Goal: Task Accomplishment & Management: Manage account settings

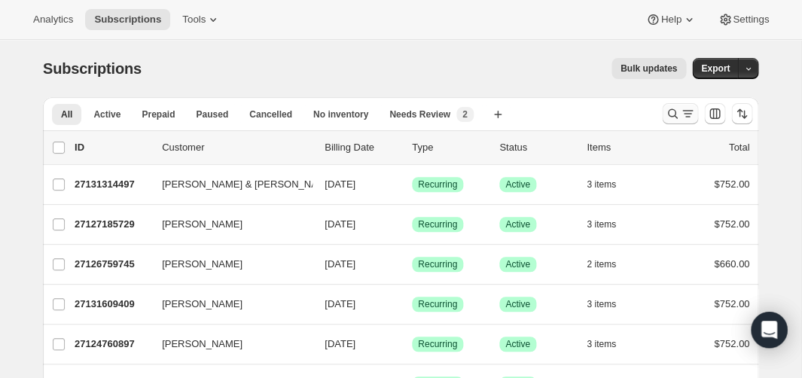
click at [672, 115] on icon "Search and filter results" at bounding box center [672, 113] width 15 height 15
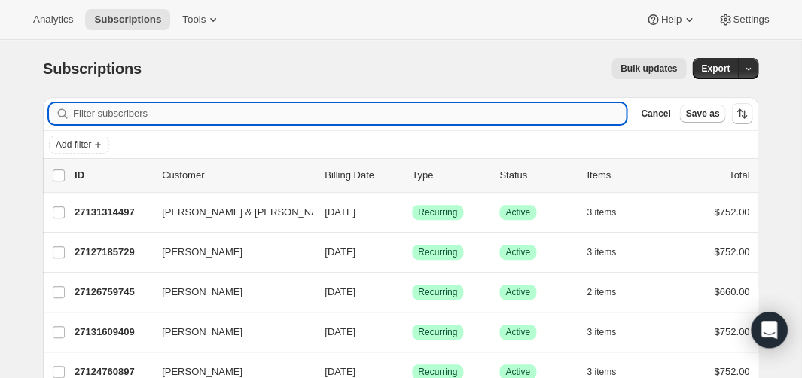
click at [373, 121] on input "Filter subscribers" at bounding box center [349, 113] width 553 height 21
type input "greg mitchell"
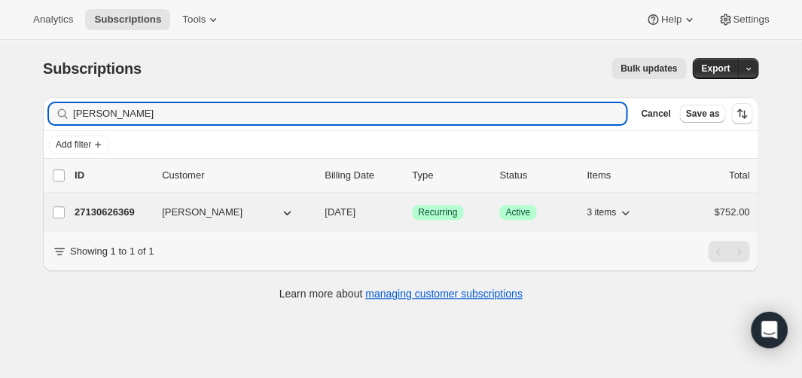
click at [90, 219] on div "27130626369 Greg Mitchell 04/01/2026 Success Recurring Success Active 3 items $…" at bounding box center [412, 212] width 675 height 21
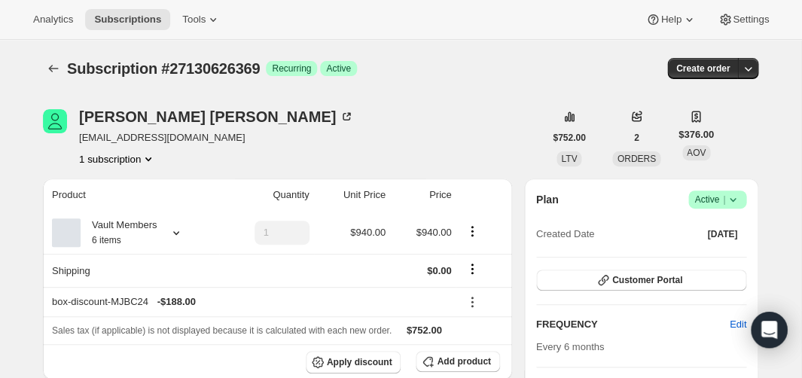
click at [719, 200] on span "Active |" at bounding box center [718, 199] width 46 height 15
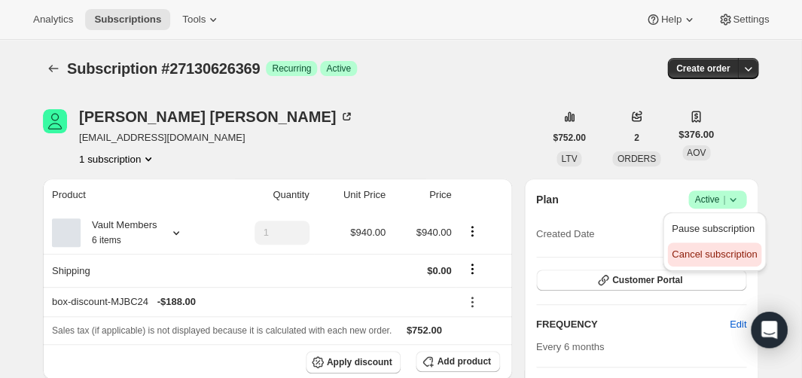
click at [698, 251] on span "Cancel subscription" at bounding box center [714, 254] width 85 height 11
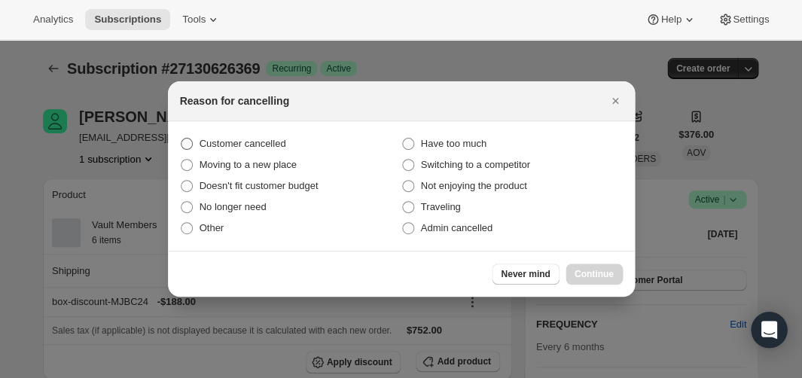
click at [255, 148] on span "Customer cancelled" at bounding box center [243, 143] width 87 height 11
click at [182, 139] on input "Customer cancelled" at bounding box center [181, 138] width 1 height 1
radio input "true"
click at [591, 273] on span "Continue" at bounding box center [594, 274] width 39 height 12
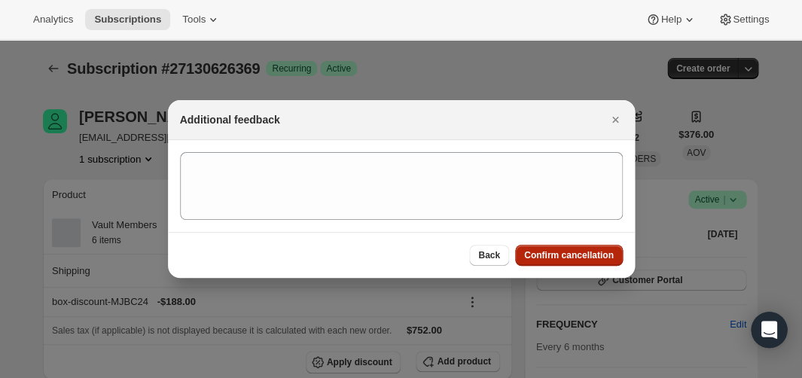
click at [573, 261] on span "Confirm cancellation" at bounding box center [569, 255] width 90 height 12
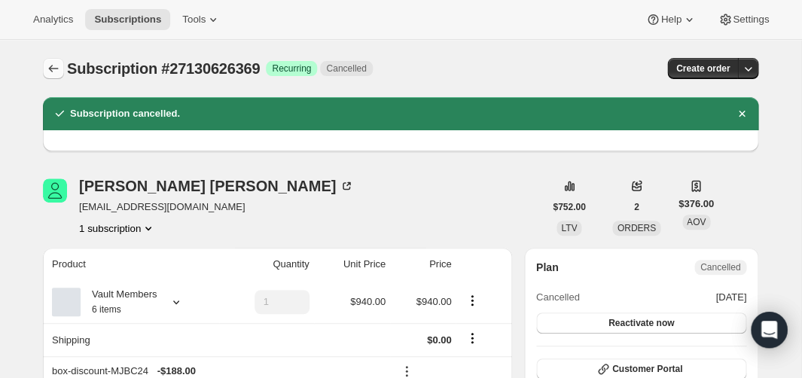
click at [45, 70] on button "Subscriptions" at bounding box center [53, 68] width 21 height 21
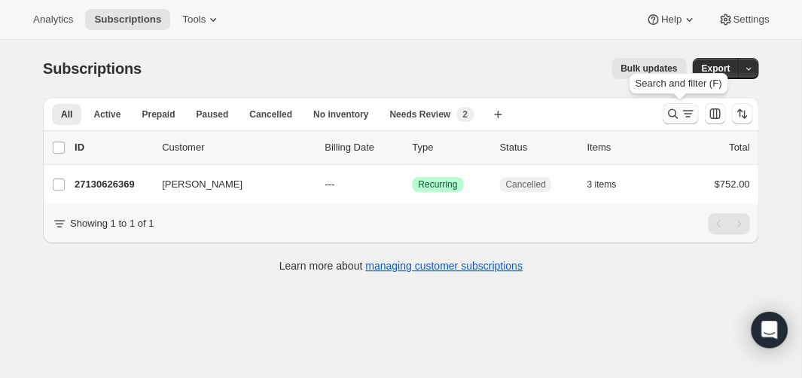
click at [674, 108] on icon "Search and filter results" at bounding box center [672, 113] width 15 height 15
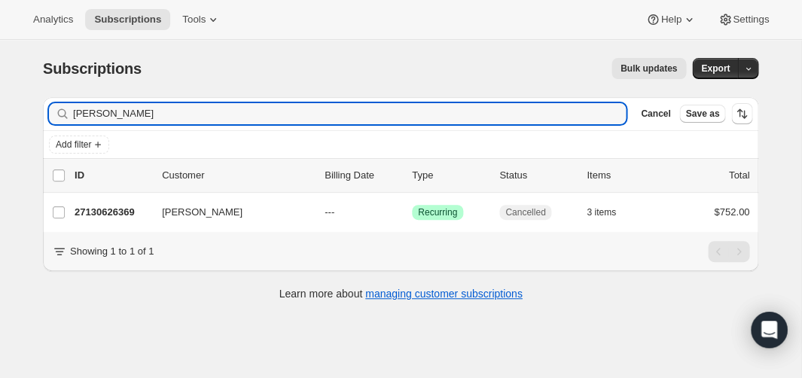
drag, startPoint x: 162, startPoint y: 112, endPoint x: 6, endPoint y: 112, distance: 156.0
click at [6, 112] on div "Subscriptions. This page is ready Subscriptions Bulk updates More actions Bulk …" at bounding box center [401, 229] width 802 height 378
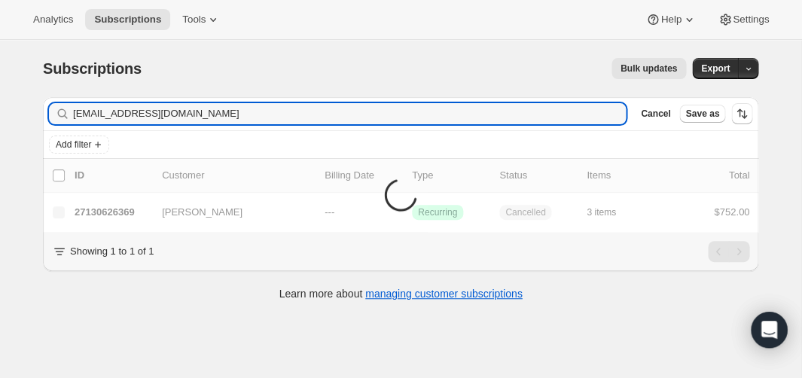
type input "ejgleason5@comcast.net"
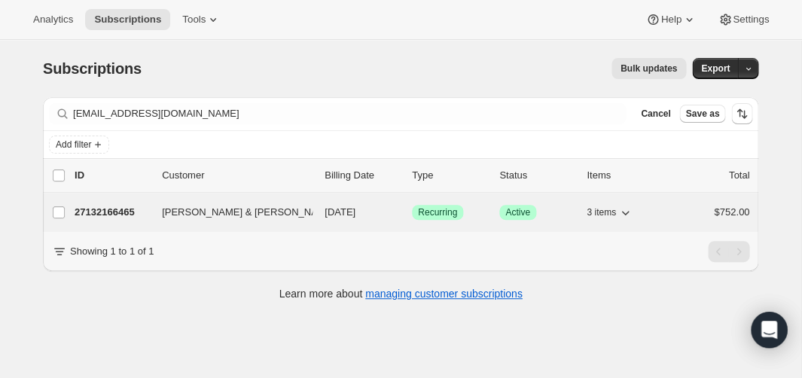
click at [136, 212] on p "27132166465" at bounding box center [112, 212] width 75 height 15
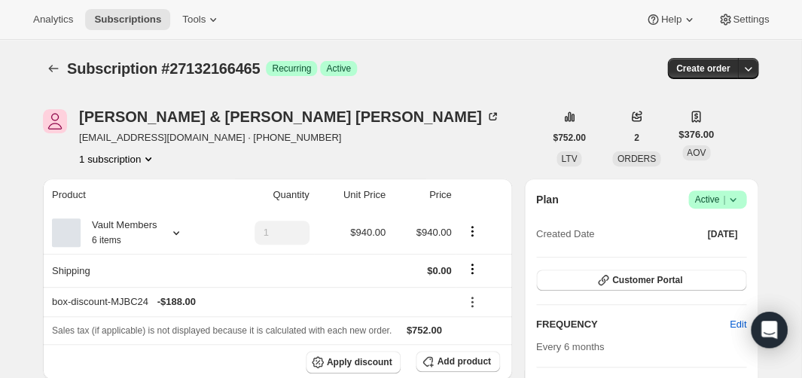
click at [733, 199] on icon at bounding box center [733, 199] width 15 height 15
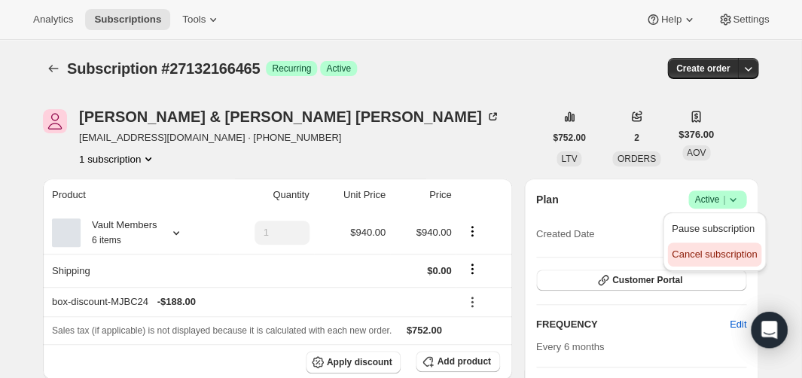
click at [697, 258] on span "Cancel subscription" at bounding box center [714, 254] width 85 height 11
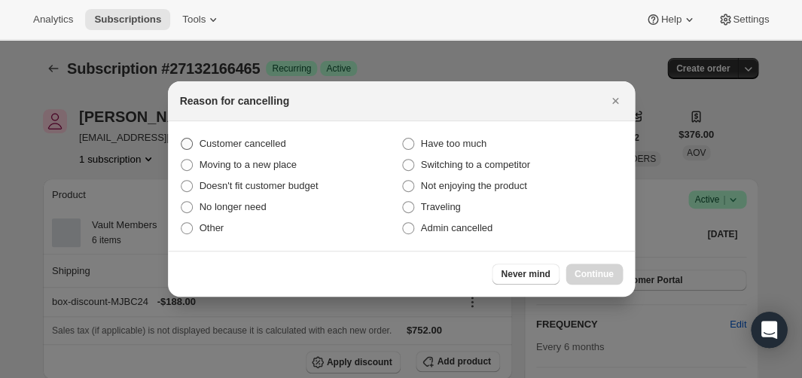
click at [213, 145] on span "Customer cancelled" at bounding box center [243, 143] width 87 height 11
click at [182, 139] on input "Customer cancelled" at bounding box center [181, 138] width 1 height 1
radio input "true"
click at [596, 274] on span "Continue" at bounding box center [594, 274] width 39 height 12
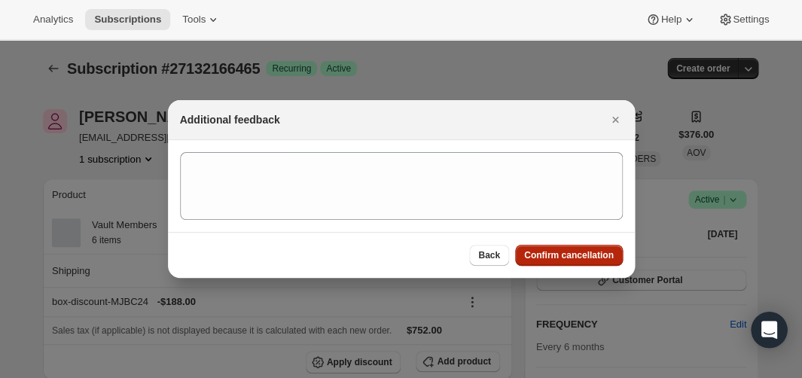
click at [575, 255] on span "Confirm cancellation" at bounding box center [569, 255] width 90 height 12
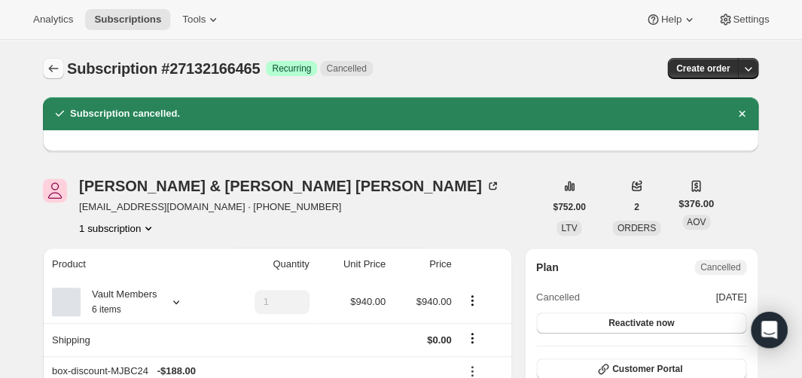
click at [55, 67] on icon "Subscriptions" at bounding box center [53, 68] width 15 height 15
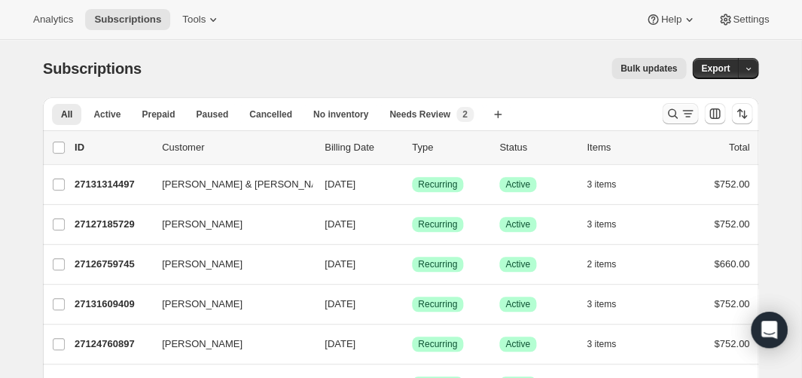
click at [675, 110] on icon "Search and filter results" at bounding box center [672, 113] width 15 height 15
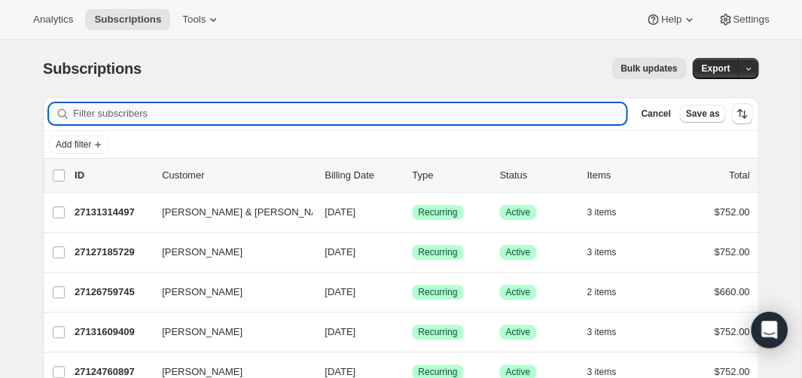
click at [289, 112] on input "Filter subscribers" at bounding box center [349, 113] width 553 height 21
paste input "[PERSON_NAME]"
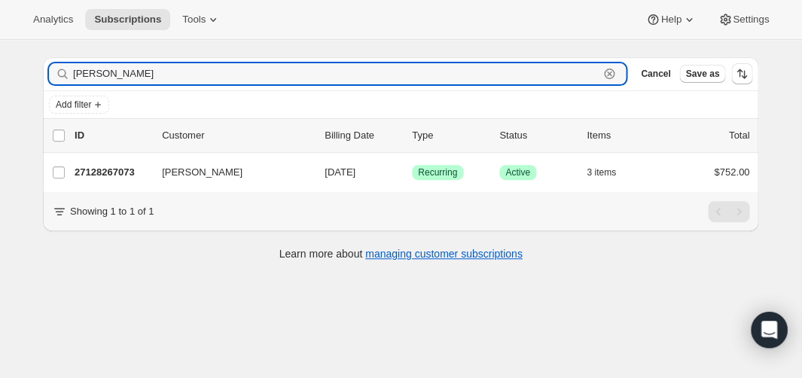
scroll to position [40, 0]
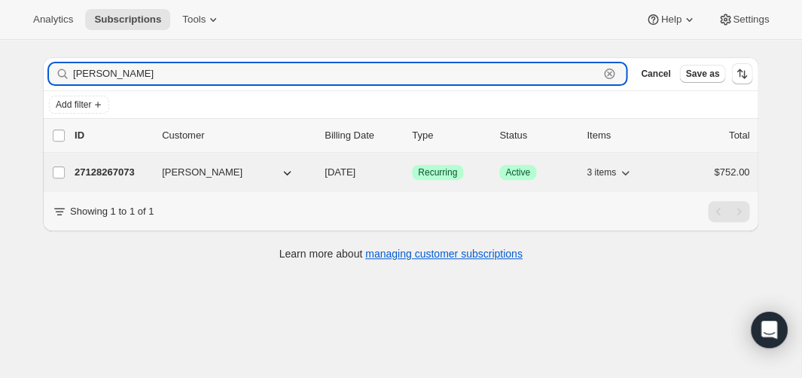
type input "[PERSON_NAME]"
click at [115, 172] on p "27128267073" at bounding box center [112, 172] width 75 height 15
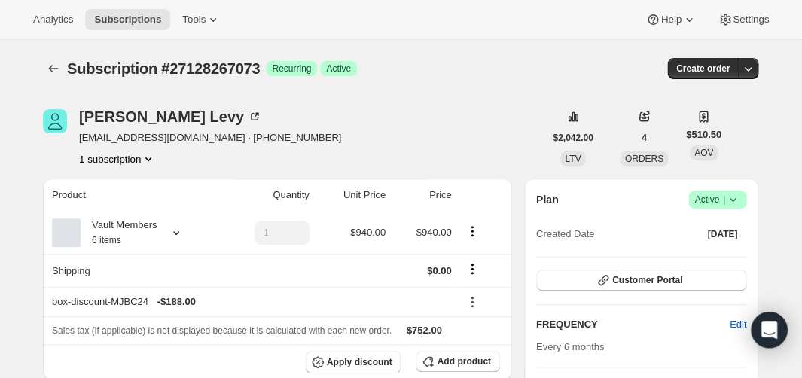
click at [730, 201] on icon at bounding box center [733, 199] width 15 height 15
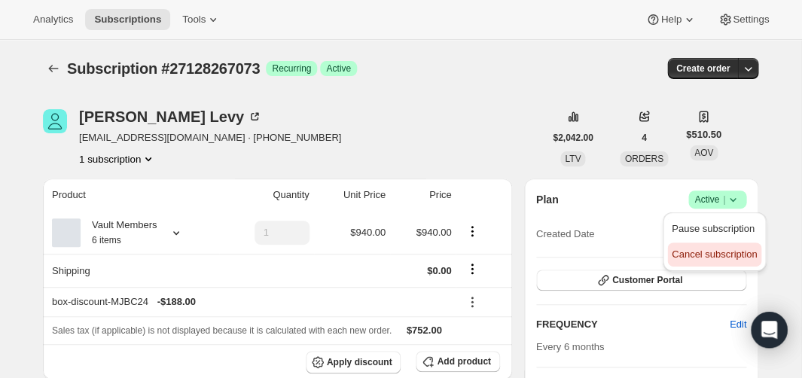
click at [708, 252] on span "Cancel subscription" at bounding box center [714, 254] width 85 height 11
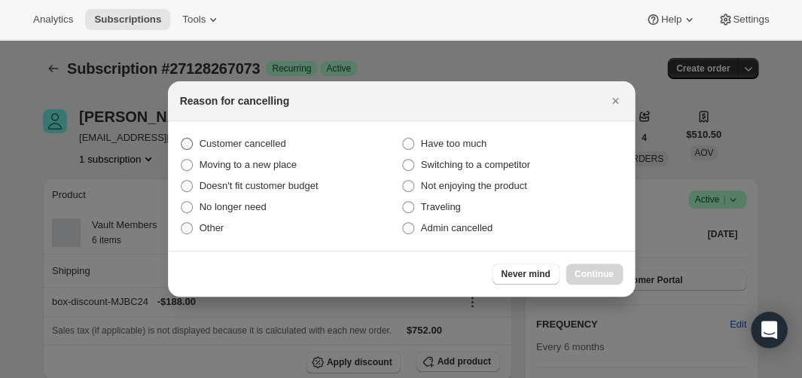
click at [256, 145] on span "Customer cancelled" at bounding box center [243, 143] width 87 height 11
click at [182, 139] on input "Customer cancelled" at bounding box center [181, 138] width 1 height 1
radio input "true"
click at [610, 286] on div "Never mind Continue" at bounding box center [401, 274] width 467 height 46
click at [610, 280] on span "Continue" at bounding box center [594, 274] width 39 height 12
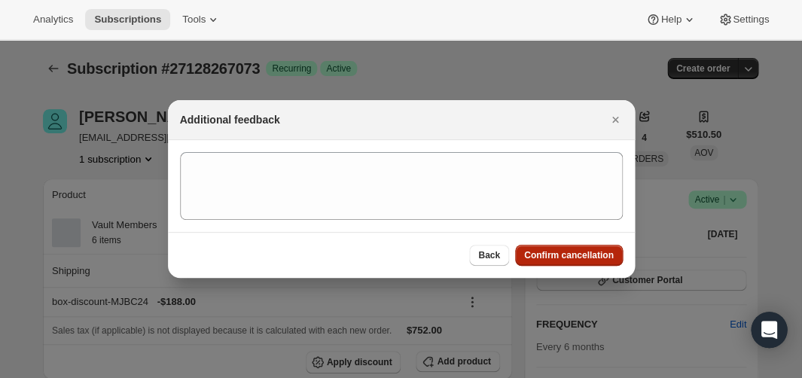
click at [575, 258] on span "Confirm cancellation" at bounding box center [569, 255] width 90 height 12
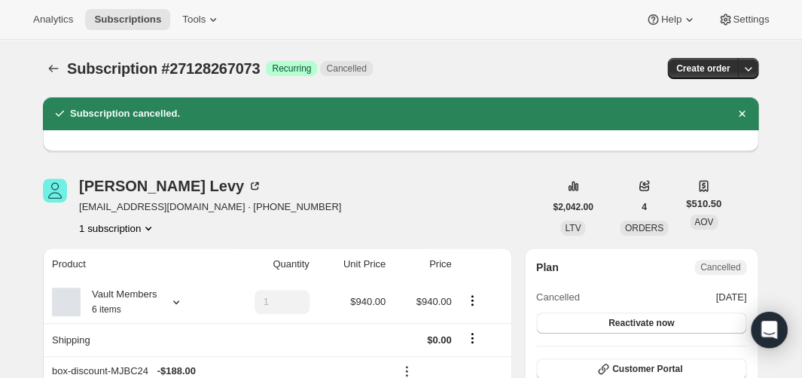
click at [65, 65] on div at bounding box center [55, 68] width 24 height 21
click at [57, 65] on icon "Subscriptions" at bounding box center [53, 68] width 15 height 15
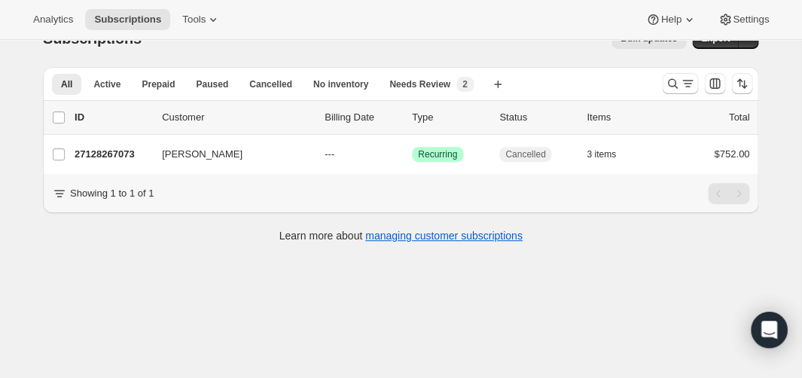
scroll to position [38, 0]
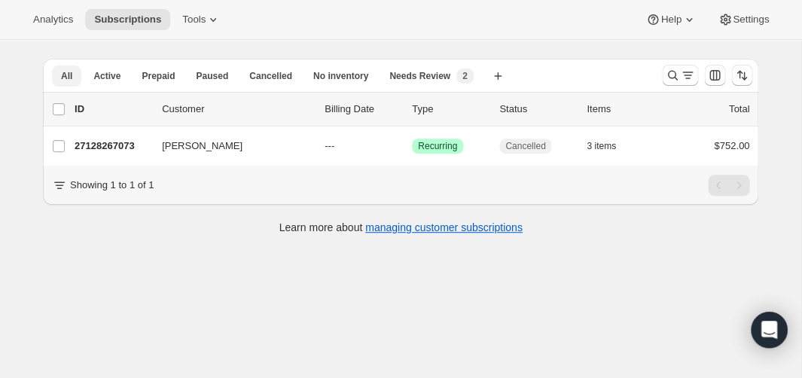
click at [69, 81] on span "All" at bounding box center [66, 76] width 11 height 12
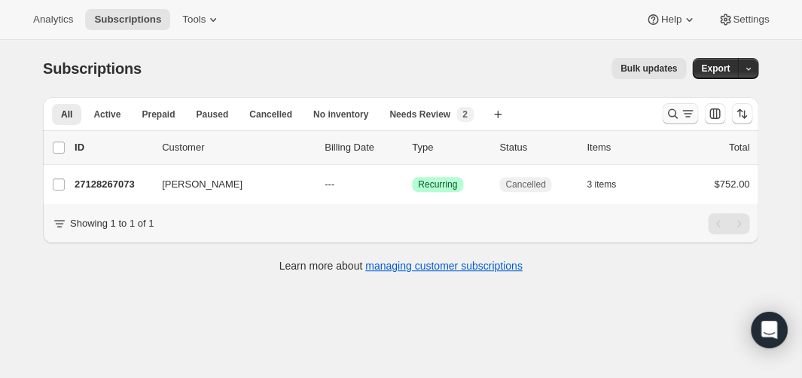
scroll to position [0, 0]
click at [678, 113] on icon "Search and filter results" at bounding box center [672, 113] width 15 height 15
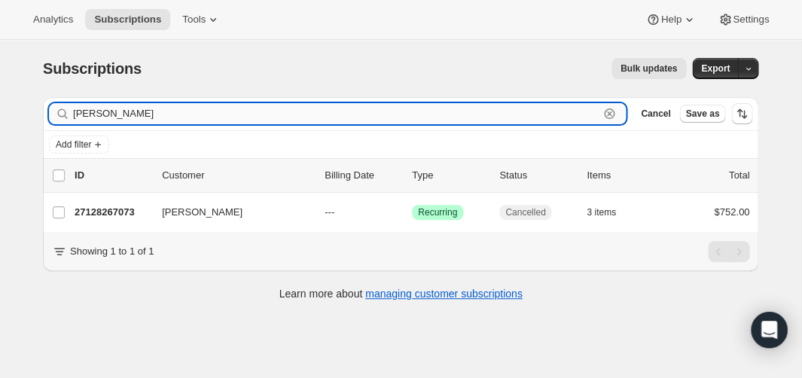
click at [335, 120] on input "[PERSON_NAME]" at bounding box center [336, 113] width 526 height 21
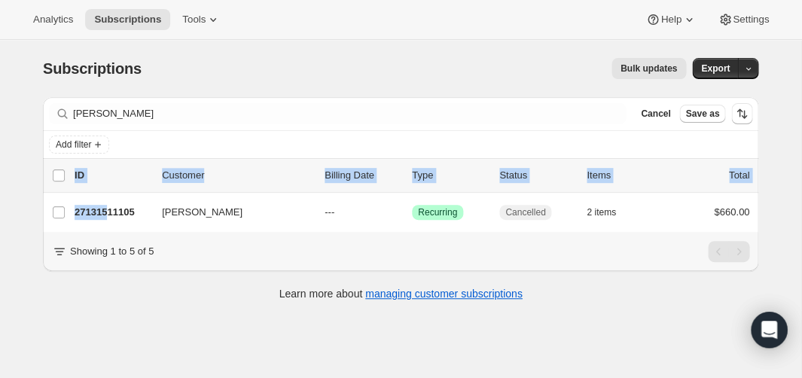
drag, startPoint x: 106, startPoint y: 214, endPoint x: 143, endPoint y: 139, distance: 83.2
click at [143, 139] on div "Filter subscribers [PERSON_NAME] Clear Cancel Save as Add filter 0 selected Upd…" at bounding box center [401, 164] width 716 height 135
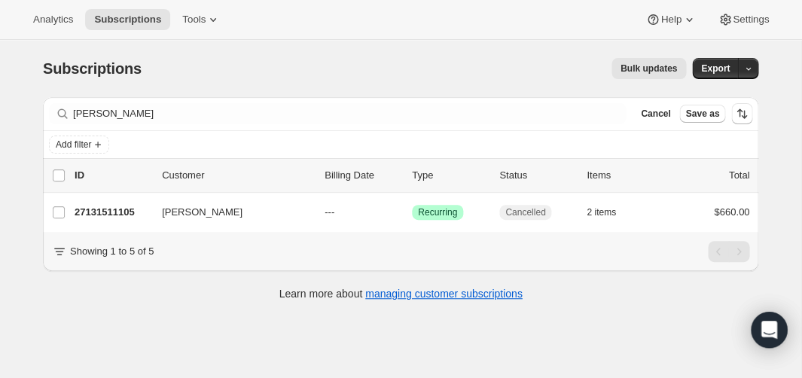
click at [215, 61] on div "Bulk updates" at bounding box center [423, 68] width 527 height 21
click at [175, 127] on div "Filter subscribers [PERSON_NAME] Save as" at bounding box center [401, 113] width 716 height 33
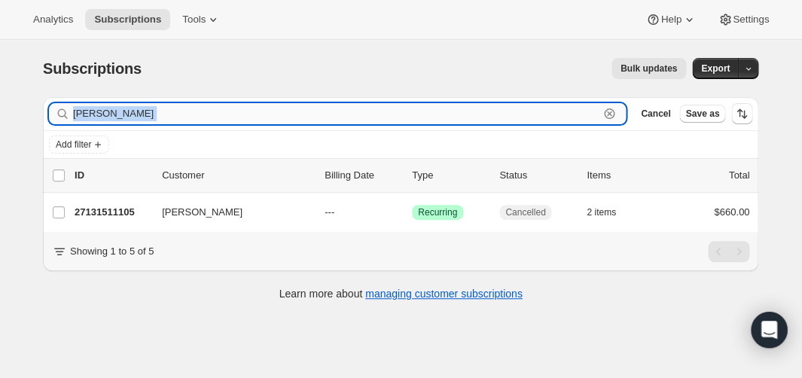
click at [131, 121] on input "[PERSON_NAME]" at bounding box center [336, 113] width 526 height 21
type input "p"
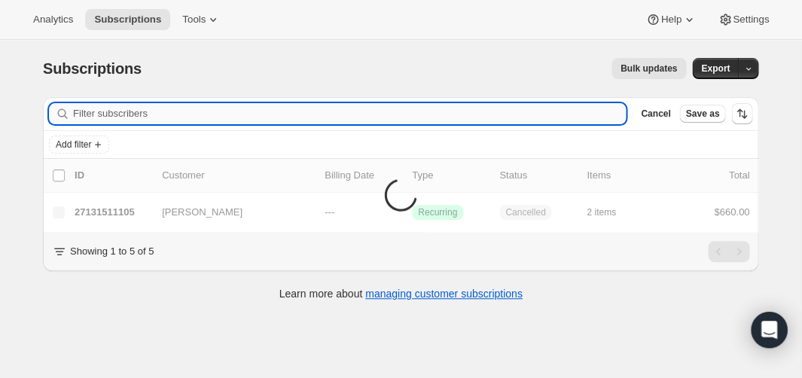
paste input "[PERSON_NAME][EMAIL_ADDRESS][DOMAIN_NAME])"
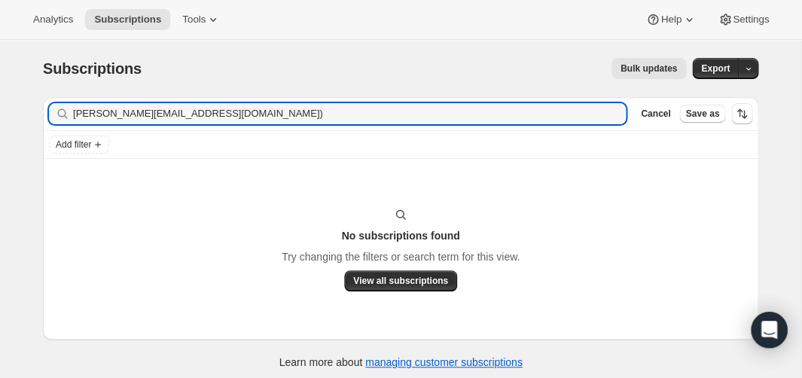
click at [233, 86] on div "Subscriptions. This page is ready Subscriptions Bulk updates More actions Bulk …" at bounding box center [401, 68] width 716 height 57
click at [234, 111] on input "[PERSON_NAME][EMAIL_ADDRESS][DOMAIN_NAME])" at bounding box center [336, 113] width 526 height 21
type input "[PERSON_NAME][EMAIL_ADDRESS][DOMAIN_NAME]"
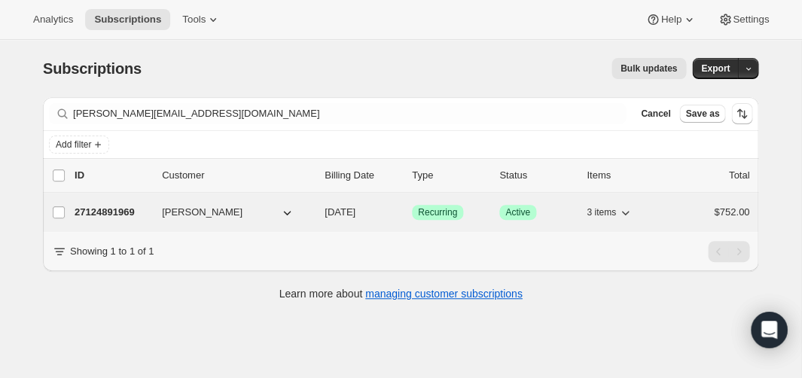
click at [105, 219] on p "27124891969" at bounding box center [112, 212] width 75 height 15
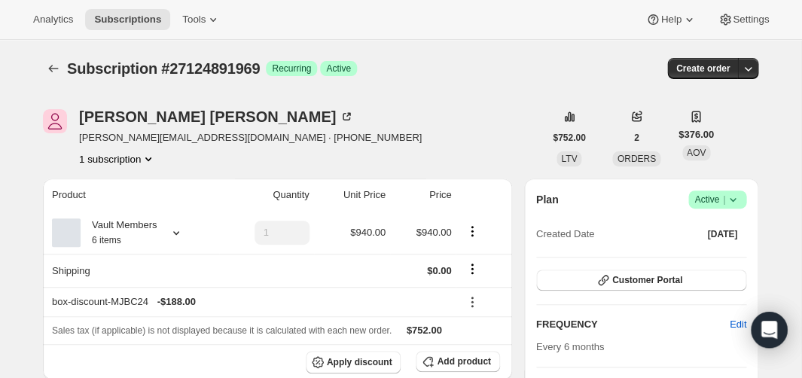
click at [735, 202] on icon at bounding box center [733, 199] width 15 height 15
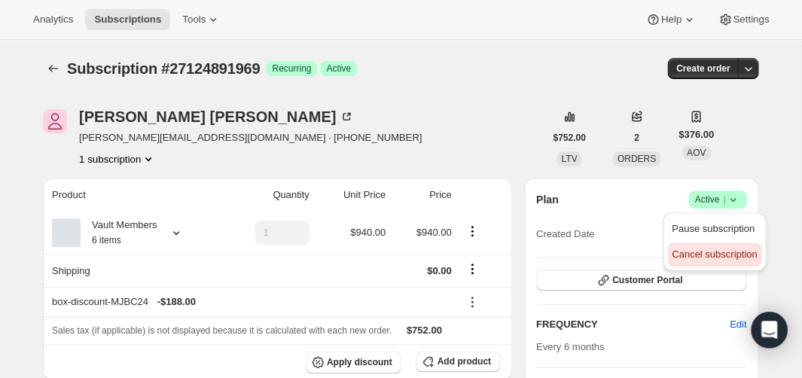
click at [700, 252] on span "Cancel subscription" at bounding box center [714, 254] width 85 height 11
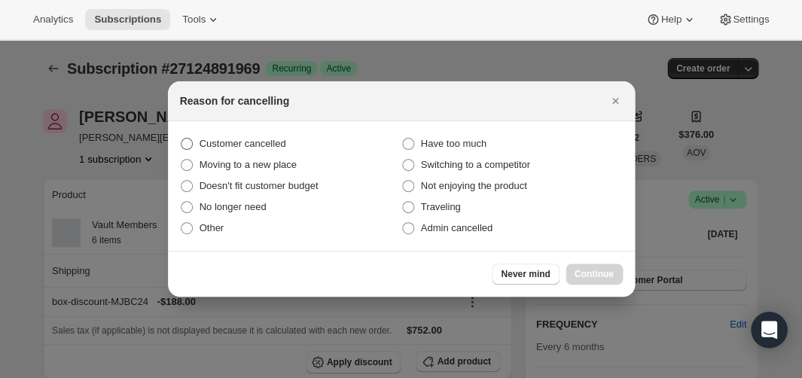
click at [236, 144] on span "Customer cancelled" at bounding box center [243, 143] width 87 height 11
click at [182, 139] on input "Customer cancelled" at bounding box center [181, 138] width 1 height 1
radio input "true"
click at [581, 278] on span "Continue" at bounding box center [594, 274] width 39 height 12
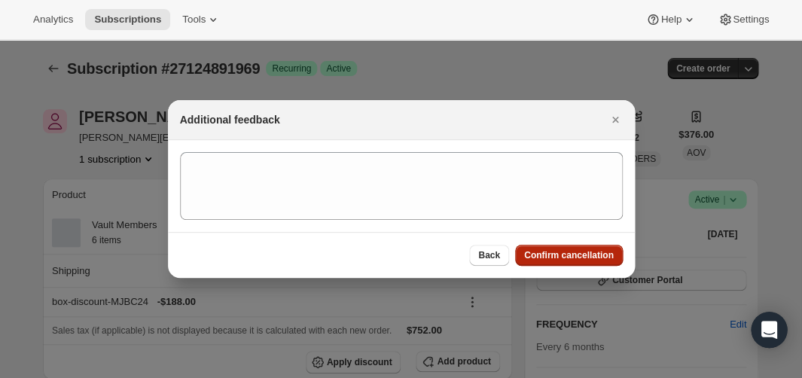
click at [565, 261] on button "Confirm cancellation" at bounding box center [569, 255] width 108 height 21
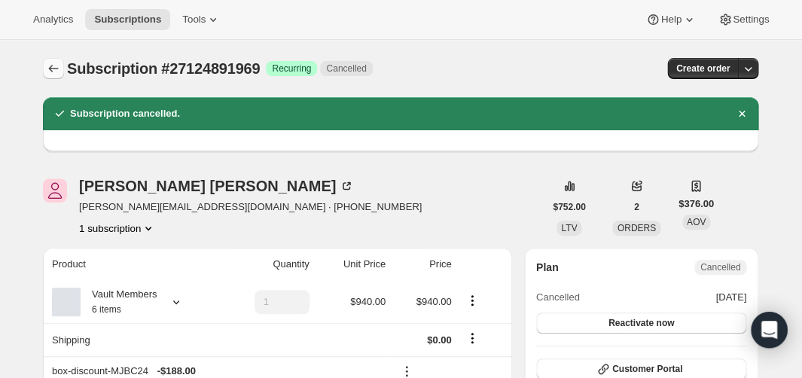
click at [51, 69] on icon "Subscriptions" at bounding box center [53, 68] width 15 height 15
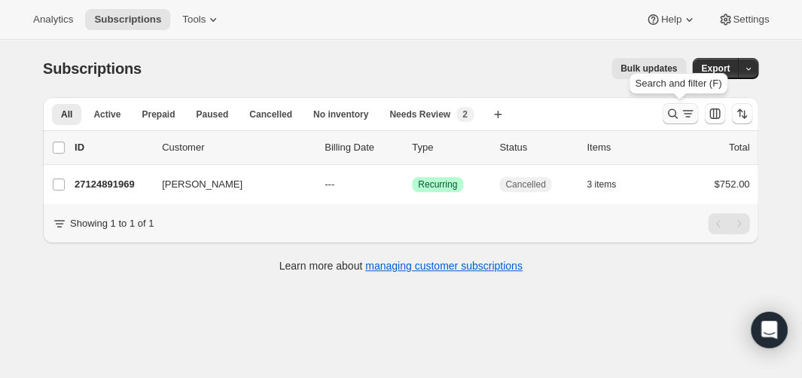
click at [671, 110] on icon "Search and filter results" at bounding box center [672, 113] width 15 height 15
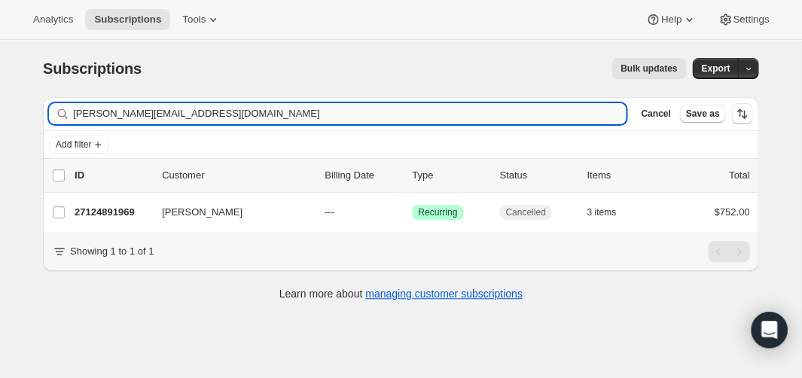
click at [280, 112] on input "[PERSON_NAME][EMAIL_ADDRESS][DOMAIN_NAME]" at bounding box center [349, 113] width 553 height 21
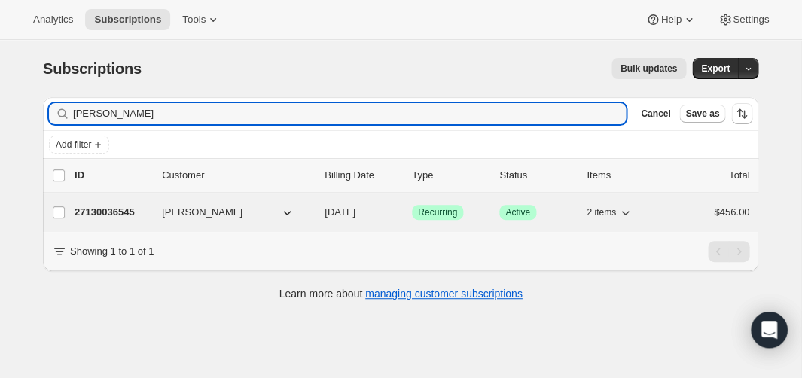
type input "[PERSON_NAME]"
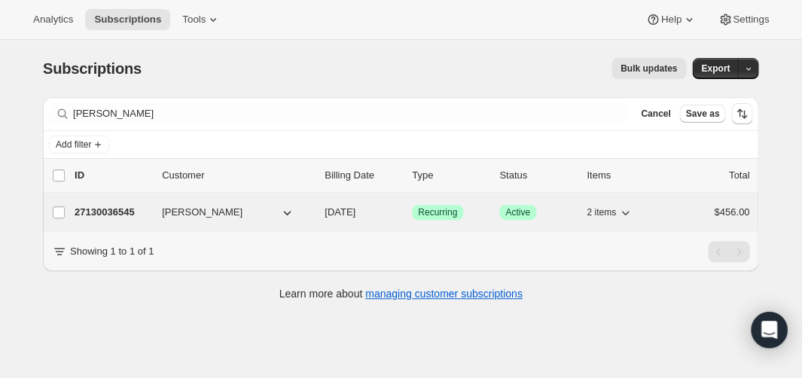
click at [102, 209] on p "27130036545" at bounding box center [112, 212] width 75 height 15
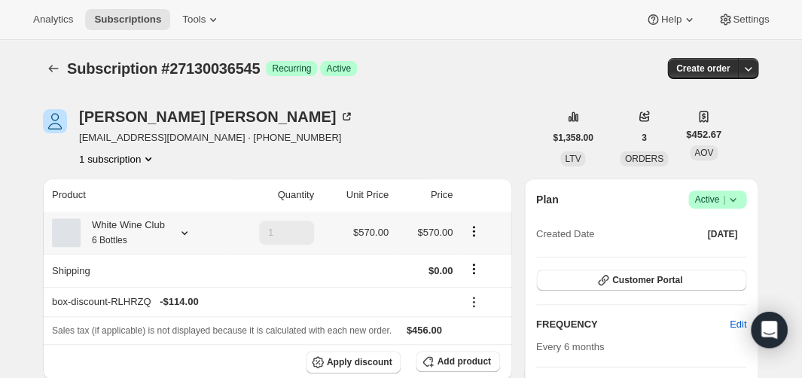
scroll to position [10, 0]
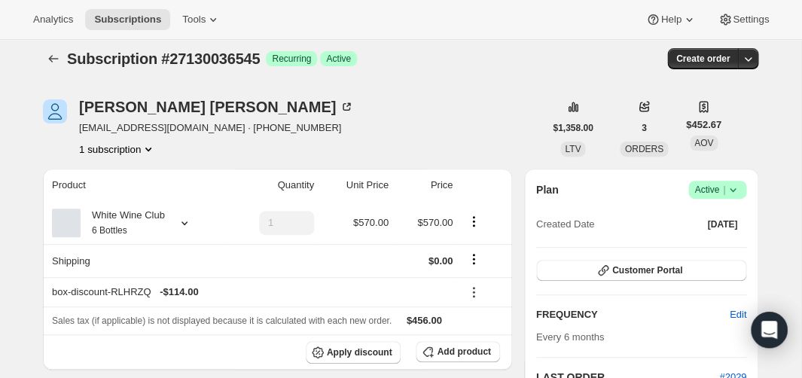
click at [738, 193] on icon at bounding box center [733, 189] width 15 height 15
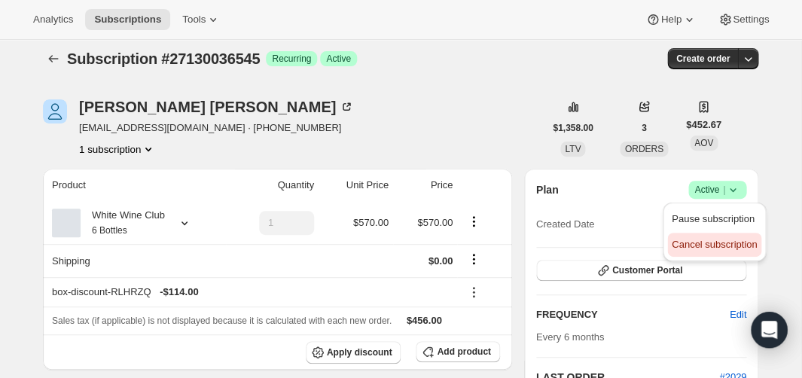
drag, startPoint x: 718, startPoint y: 238, endPoint x: 700, endPoint y: 240, distance: 18.1
click at [700, 240] on span "Cancel subscription" at bounding box center [714, 244] width 85 height 15
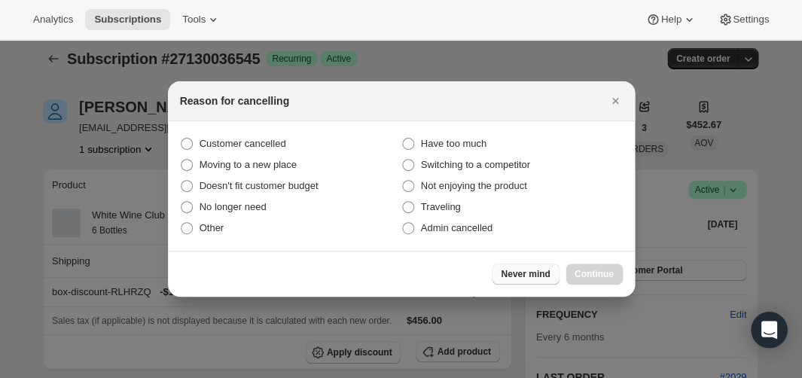
click at [530, 278] on span "Never mind" at bounding box center [525, 274] width 49 height 12
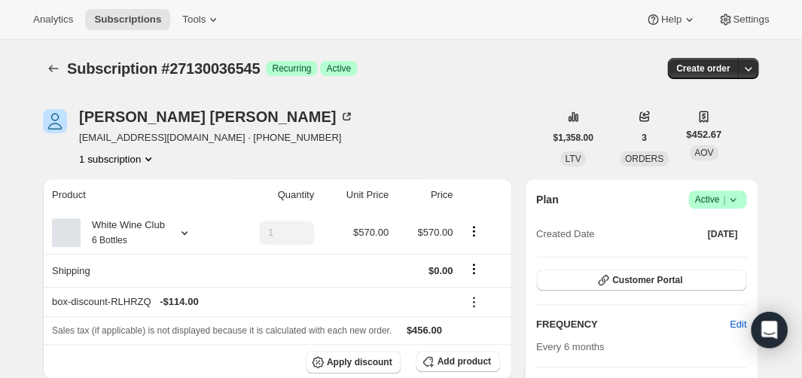
scroll to position [0, 0]
click at [730, 211] on div "Plan Success Active | Created Date [DATE]" at bounding box center [641, 218] width 210 height 54
click at [731, 206] on span "Success Active |" at bounding box center [718, 200] width 58 height 18
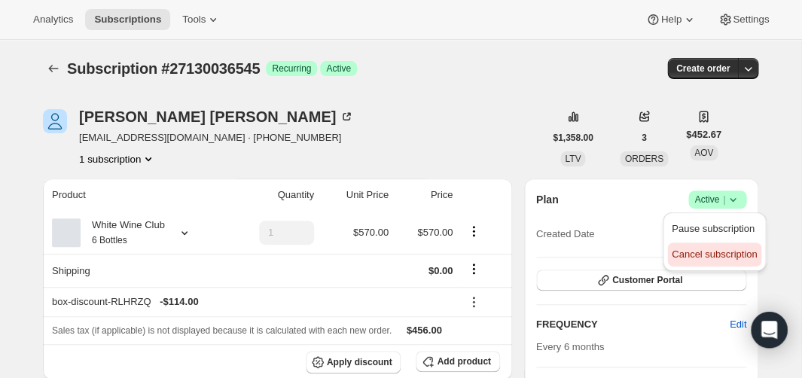
click at [723, 248] on span "Cancel subscription" at bounding box center [714, 254] width 85 height 15
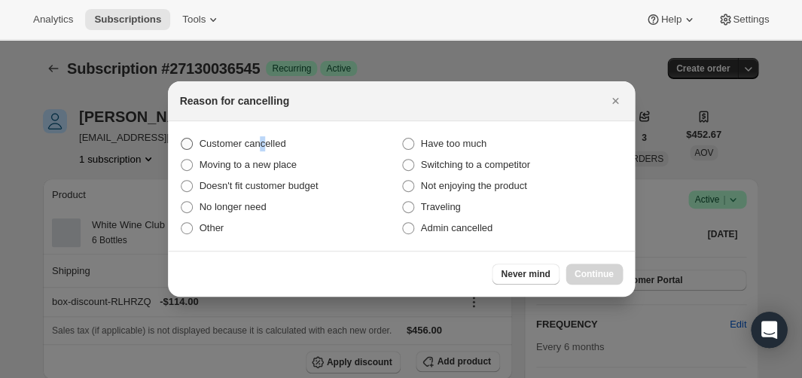
click at [264, 139] on span "Customer cancelled" at bounding box center [243, 143] width 87 height 11
click at [182, 139] on input "Customer cancelled" at bounding box center [181, 138] width 1 height 1
radio input "true"
click at [593, 273] on span "Continue" at bounding box center [594, 274] width 39 height 12
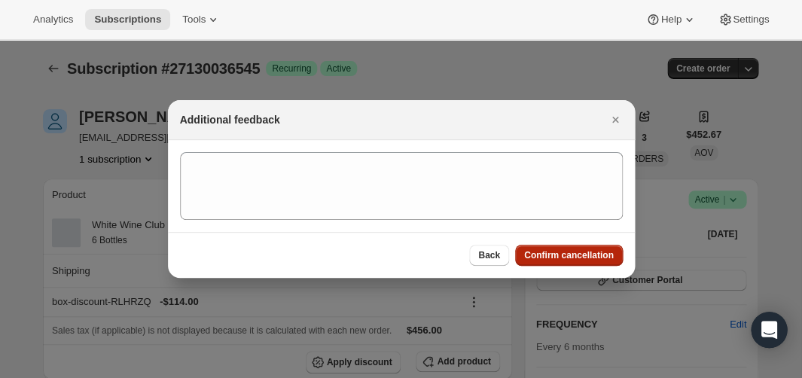
click at [586, 251] on span "Confirm cancellation" at bounding box center [569, 255] width 90 height 12
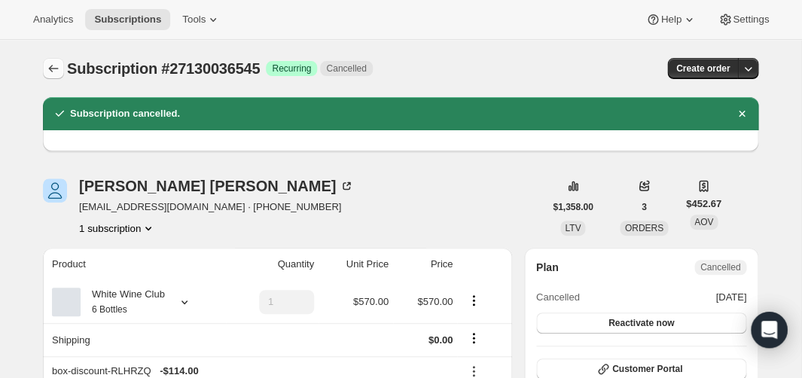
click at [63, 66] on button "Subscriptions" at bounding box center [53, 68] width 21 height 21
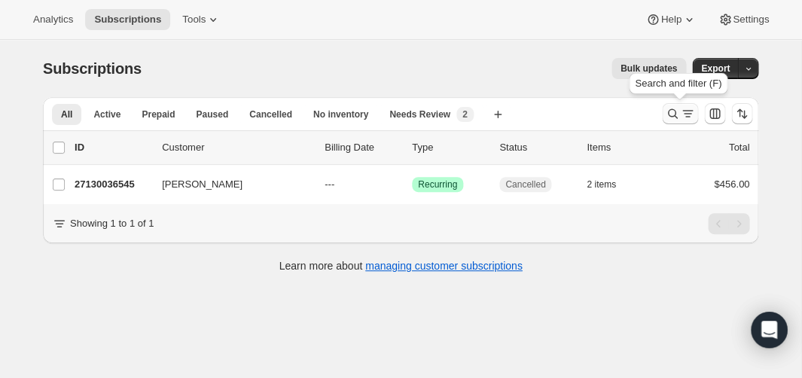
click at [673, 115] on icon "Search and filter results" at bounding box center [672, 113] width 15 height 15
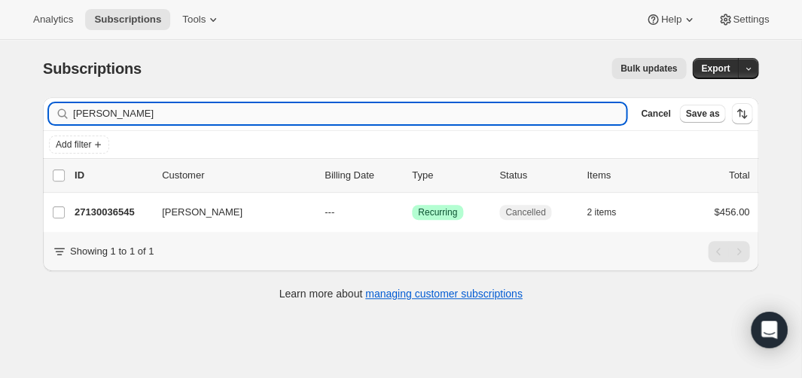
click at [179, 109] on input "[PERSON_NAME]" at bounding box center [349, 113] width 553 height 21
type input "K"
click at [124, 112] on input "[PERSON_NAME]" at bounding box center [336, 113] width 526 height 21
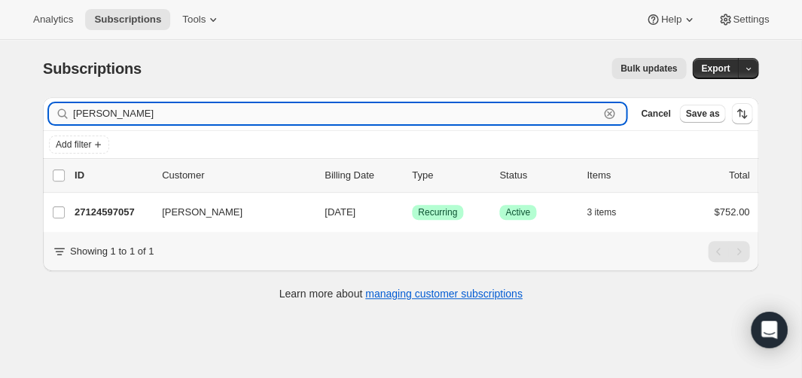
click at [124, 112] on input "[PERSON_NAME]" at bounding box center [336, 113] width 526 height 21
paste input "Kuronya"
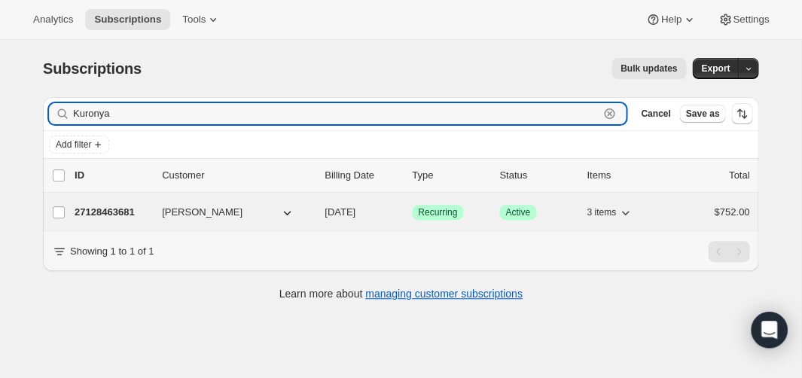
type input "Kuronya"
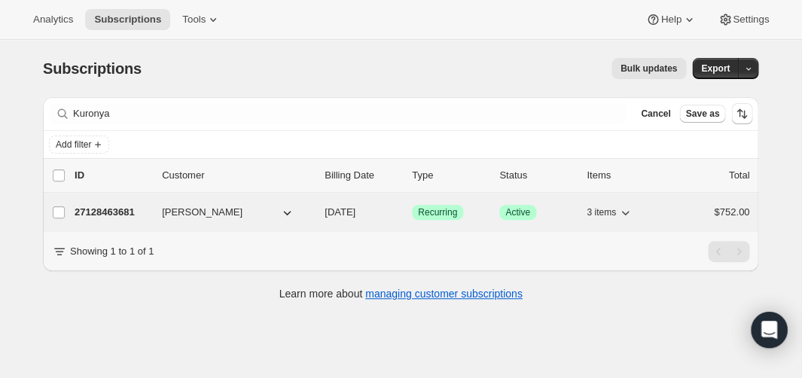
click at [118, 218] on p "27128463681" at bounding box center [112, 212] width 75 height 15
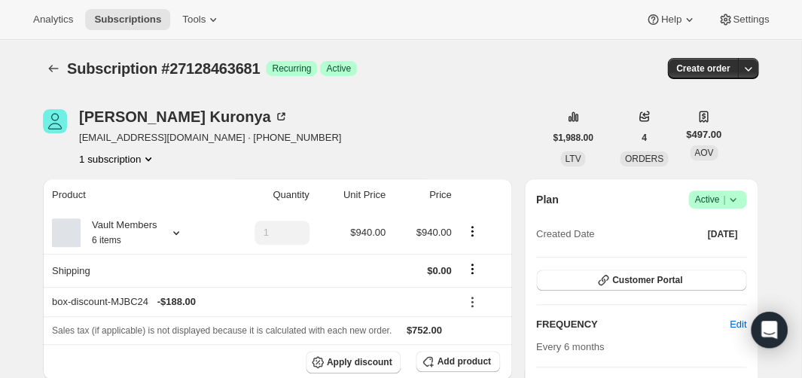
click at [731, 203] on icon at bounding box center [733, 199] width 15 height 15
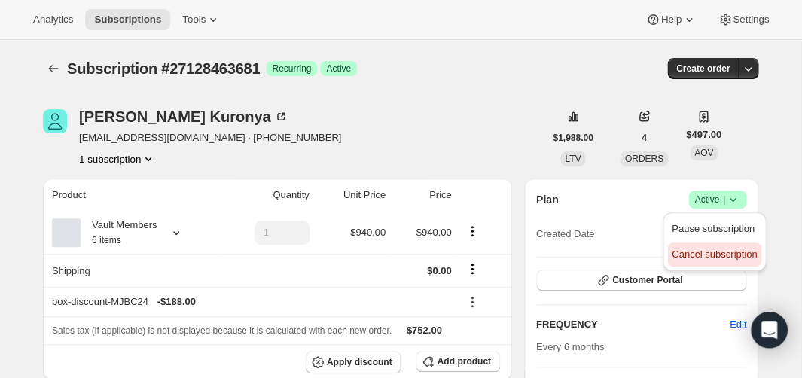
click at [719, 253] on span "Cancel subscription" at bounding box center [714, 254] width 85 height 11
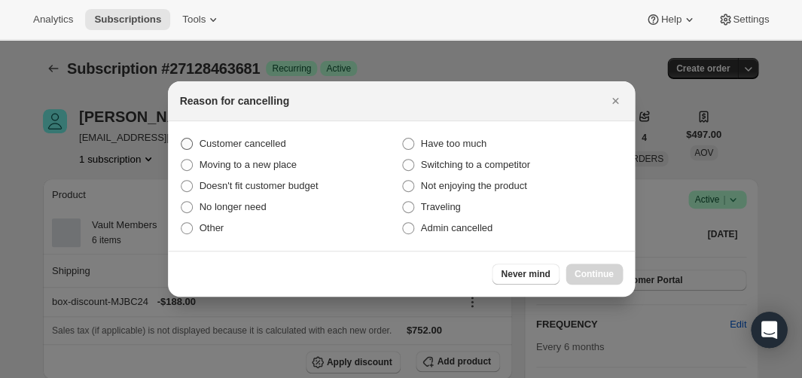
click at [262, 150] on span "Customer cancelled" at bounding box center [243, 143] width 87 height 15
click at [182, 139] on input "Customer cancelled" at bounding box center [181, 138] width 1 height 1
radio input "true"
click at [598, 270] on span "Continue" at bounding box center [594, 274] width 39 height 12
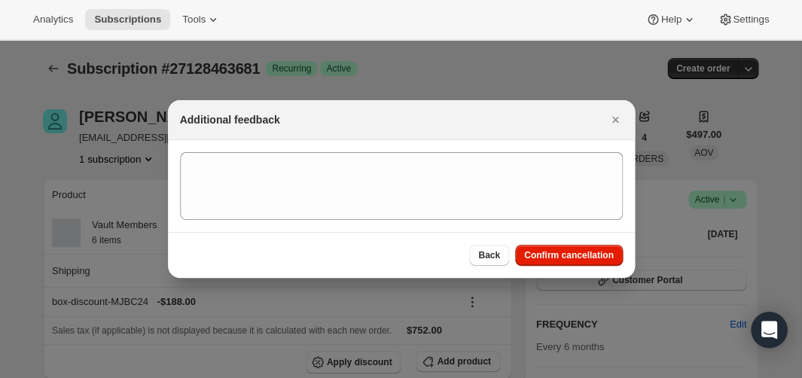
click at [579, 271] on div "Back Confirm cancellation" at bounding box center [401, 255] width 467 height 46
click at [576, 261] on span "Confirm cancellation" at bounding box center [569, 255] width 90 height 12
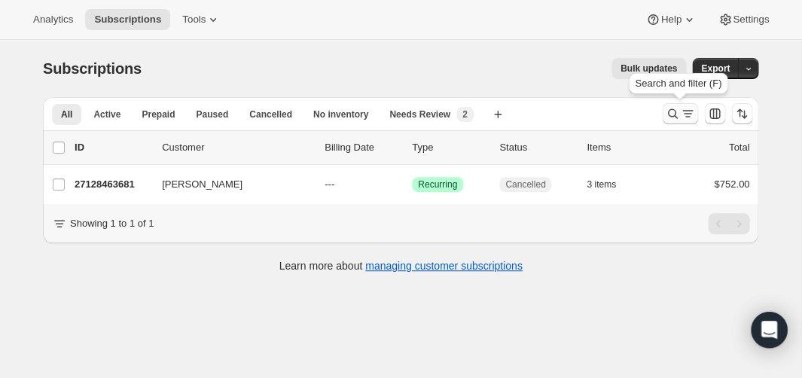
click at [676, 115] on icon "Search and filter results" at bounding box center [672, 113] width 15 height 15
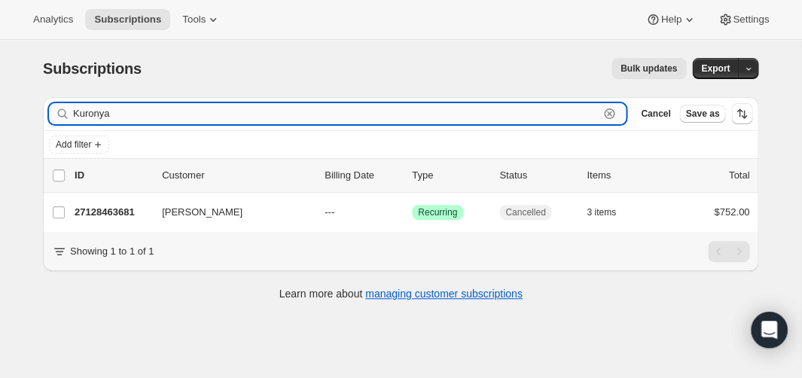
click at [292, 115] on input "Kuronya" at bounding box center [336, 113] width 526 height 21
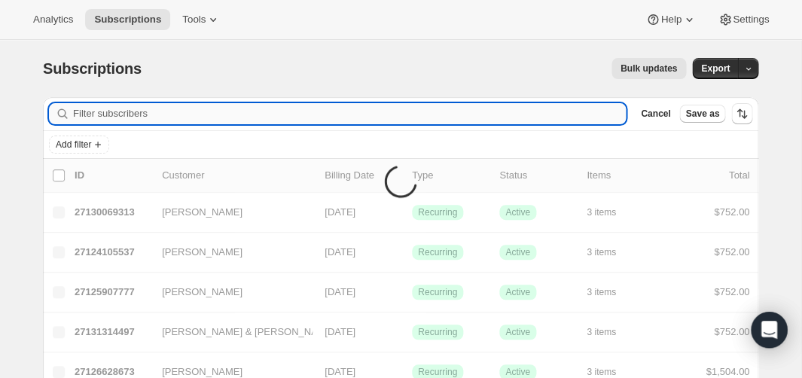
paste input "[EMAIL_ADDRESS][DOMAIN_NAME]"
click at [256, 121] on input "Filter subscribers" at bounding box center [349, 113] width 553 height 21
paste input "[EMAIL_ADDRESS][DOMAIN_NAME]"
click at [223, 119] on input "[EMAIL_ADDRESS][DOMAIN_NAME]" at bounding box center [349, 113] width 553 height 21
type input "[EMAIL_ADDRESS]@[DOMAIN_NAME]"
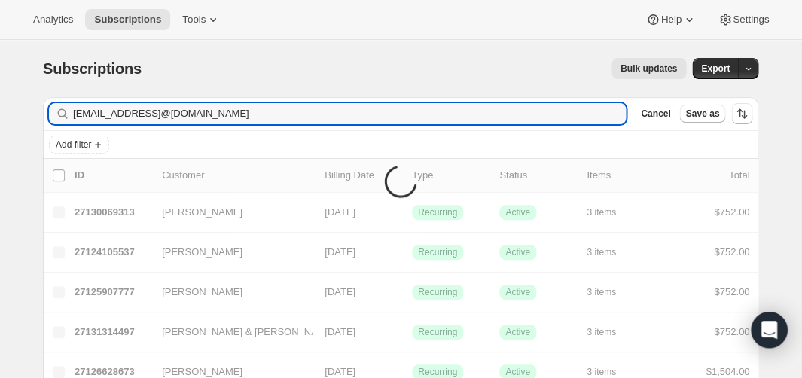
click at [227, 80] on div "Subscriptions. This page is ready Subscriptions Bulk updates More actions Bulk …" at bounding box center [401, 68] width 716 height 57
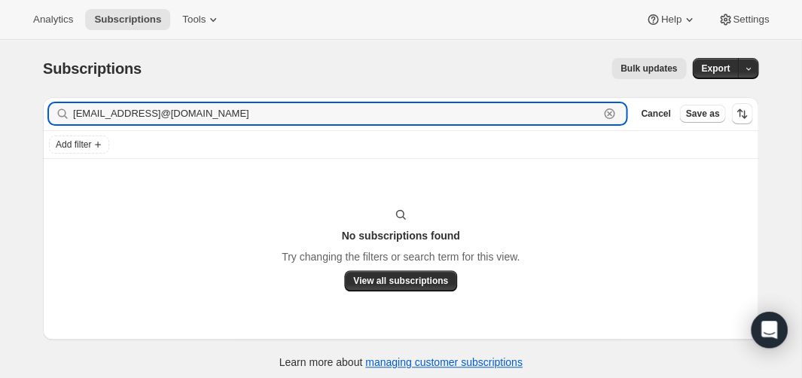
drag, startPoint x: 316, startPoint y: 120, endPoint x: 40, endPoint y: 106, distance: 276.9
click at [40, 106] on div "Filter subscribers [EMAIL_ADDRESS]@[DOMAIN_NAME] Clear Cancel Save as Add filte…" at bounding box center [395, 235] width 728 height 300
paste input "[EMAIL_ADDRESS][DOMAIN_NAME]"
type input "[EMAIL_ADDRESS][DOMAIN_NAME]"
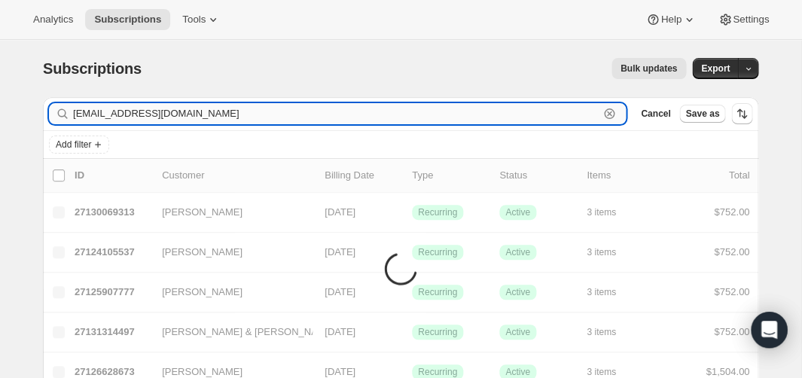
click at [142, 120] on input "[EMAIL_ADDRESS][DOMAIN_NAME]" at bounding box center [336, 113] width 526 height 21
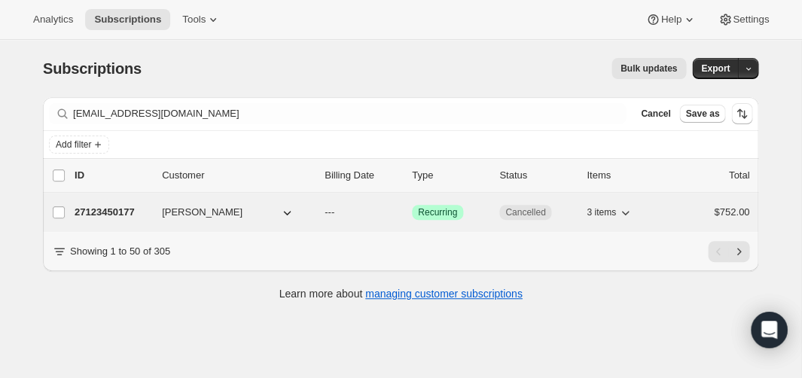
click at [104, 213] on p "27123450177" at bounding box center [112, 212] width 75 height 15
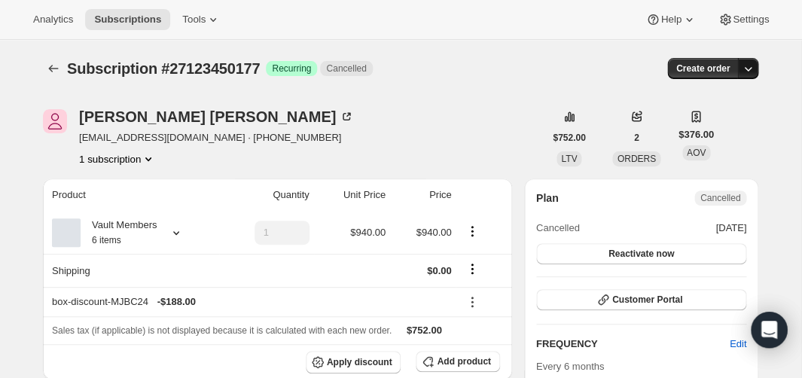
click at [752, 70] on icon "button" at bounding box center [748, 68] width 15 height 15
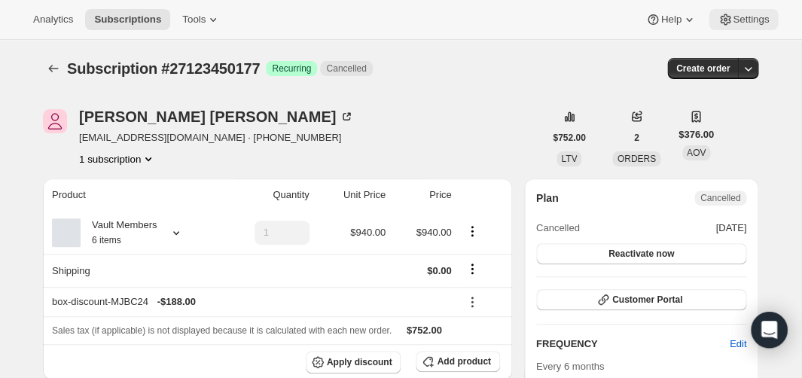
click at [751, 15] on span "Settings" at bounding box center [751, 20] width 36 height 12
click at [53, 68] on icon "Subscriptions" at bounding box center [53, 68] width 15 height 15
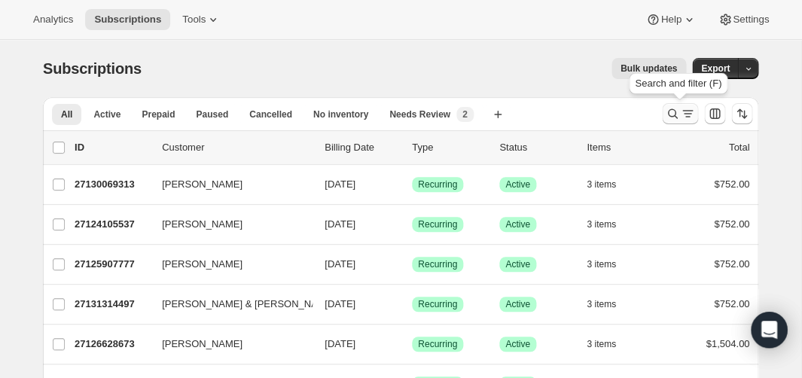
click at [674, 115] on icon "Search and filter results" at bounding box center [672, 113] width 15 height 15
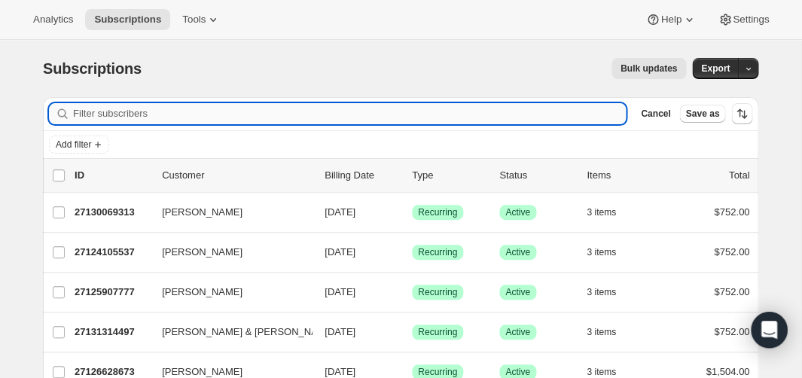
click at [267, 106] on input "Filter subscribers" at bounding box center [349, 113] width 553 height 21
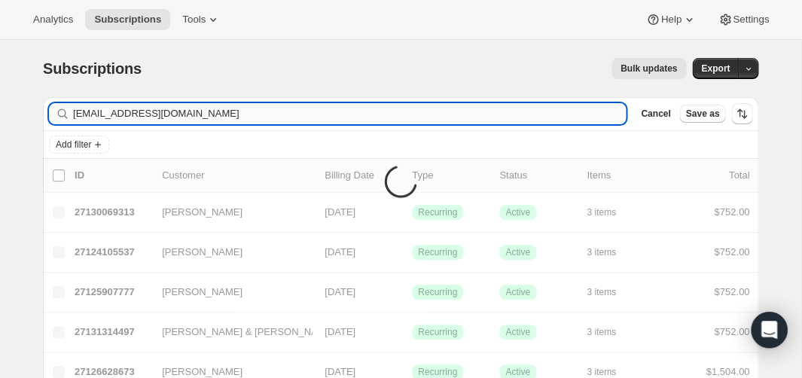
type input "[EMAIL_ADDRESS][DOMAIN_NAME]"
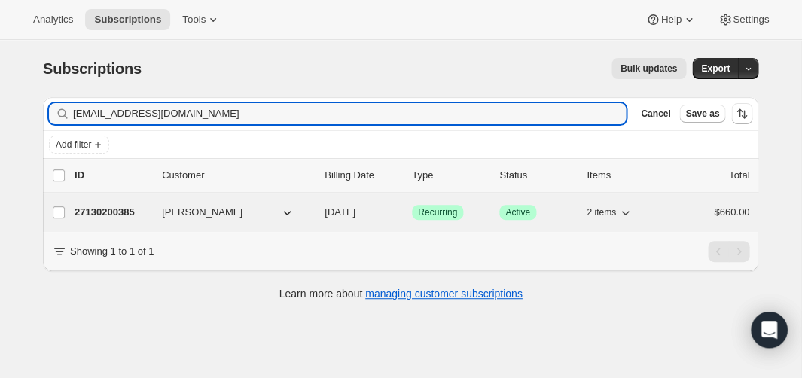
click at [113, 218] on p "27130200385" at bounding box center [112, 212] width 75 height 15
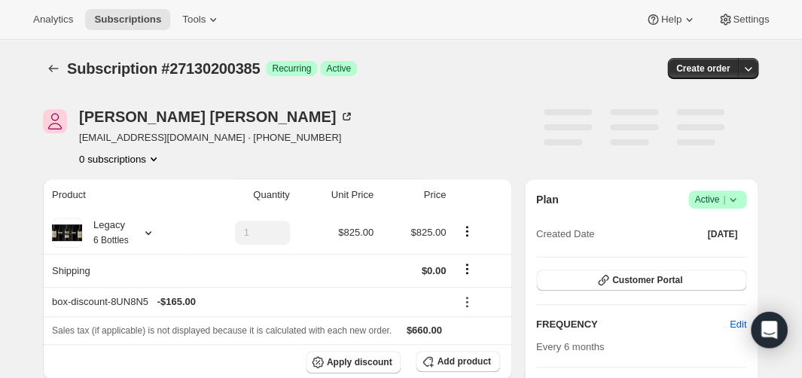
click at [732, 206] on icon at bounding box center [733, 199] width 15 height 15
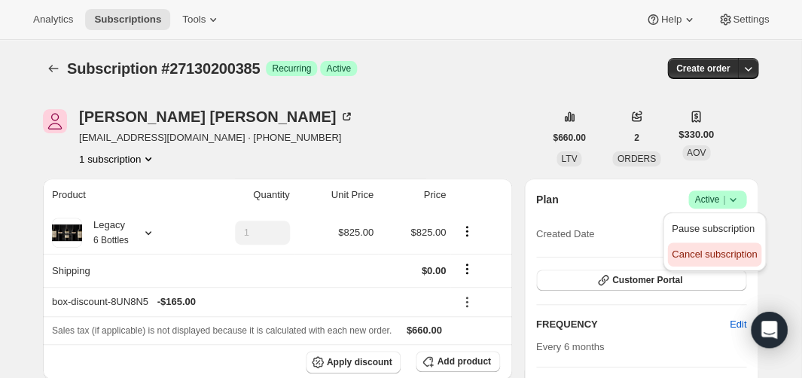
click at [713, 261] on span "Cancel subscription" at bounding box center [714, 254] width 85 height 15
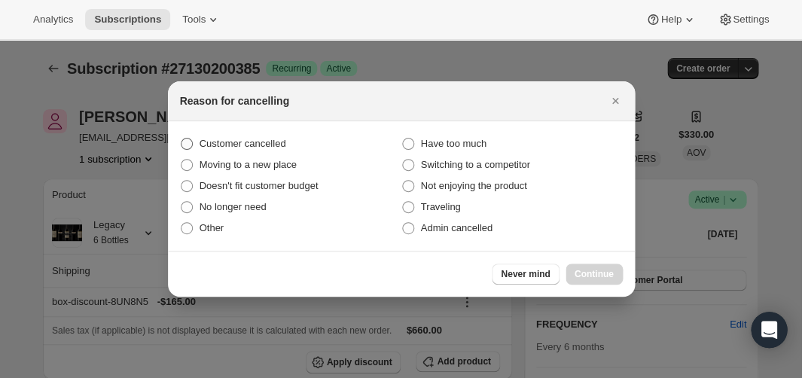
click at [252, 143] on span "Customer cancelled" at bounding box center [243, 143] width 87 height 11
click at [182, 139] on input "Customer cancelled" at bounding box center [181, 138] width 1 height 1
radio input "true"
click at [588, 271] on span "Continue" at bounding box center [594, 274] width 39 height 12
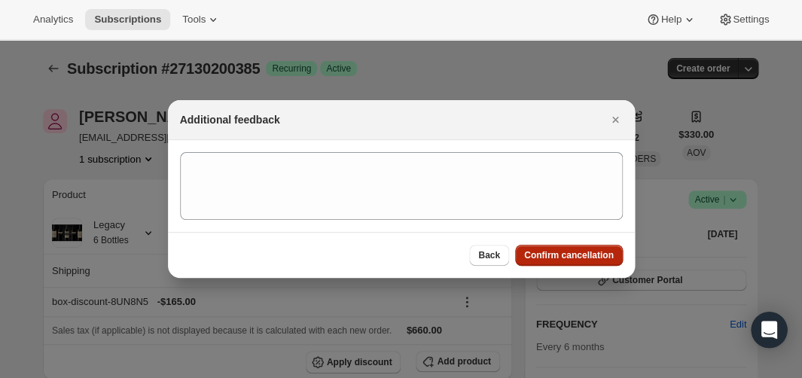
click at [551, 252] on span "Confirm cancellation" at bounding box center [569, 255] width 90 height 12
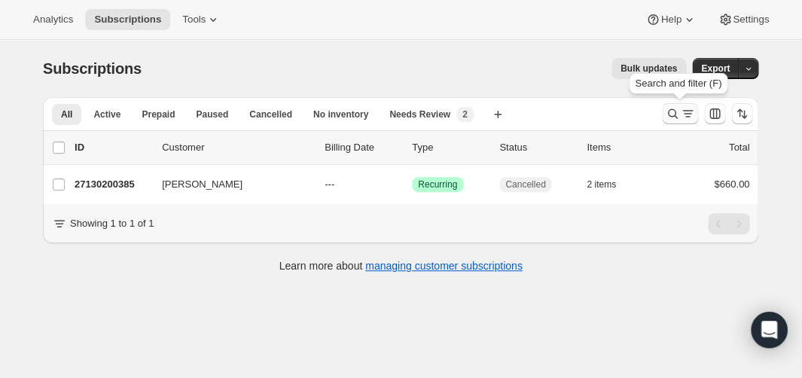
click at [671, 117] on icon "Search and filter results" at bounding box center [672, 113] width 15 height 15
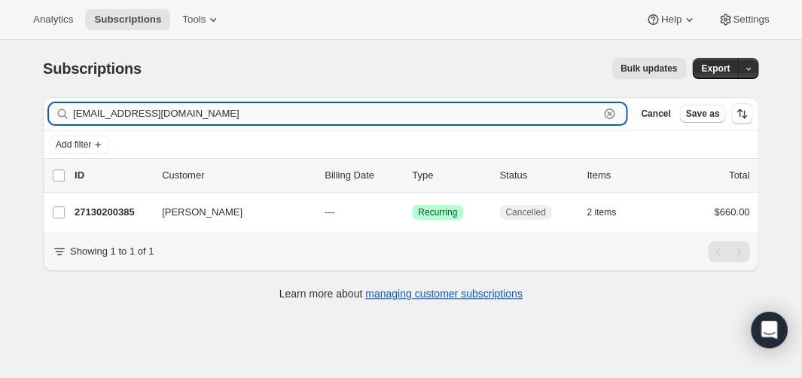
click at [264, 115] on input "[EMAIL_ADDRESS][DOMAIN_NAME]" at bounding box center [336, 113] width 526 height 21
paste input "[PERSON_NAME][EMAIL_ADDRESS][DOMAIN_NAME]>"
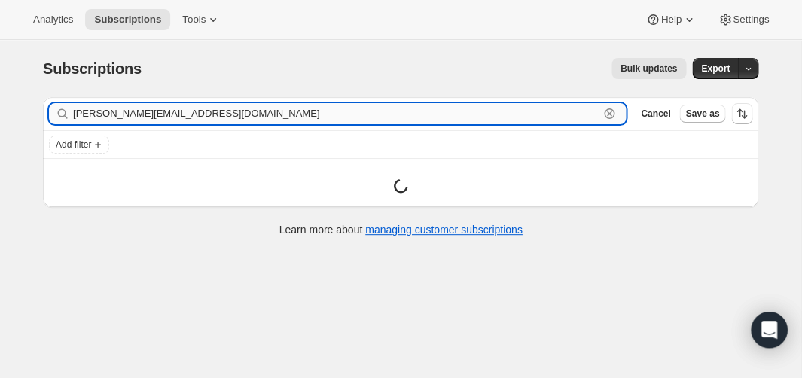
type input "[PERSON_NAME][EMAIL_ADDRESS][DOMAIN_NAME]"
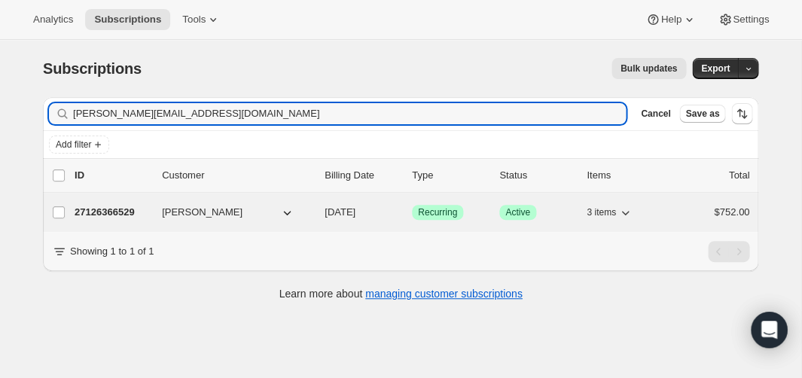
click at [110, 210] on p "27126366529" at bounding box center [112, 212] width 75 height 15
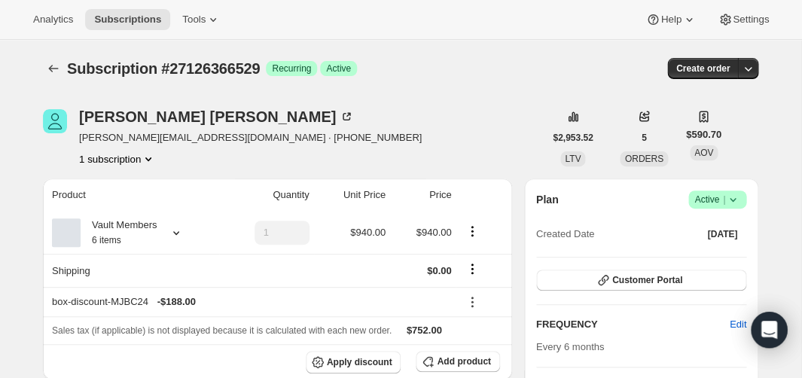
click at [734, 199] on icon at bounding box center [733, 200] width 6 height 4
click at [710, 228] on span "Pause subscription" at bounding box center [713, 228] width 83 height 11
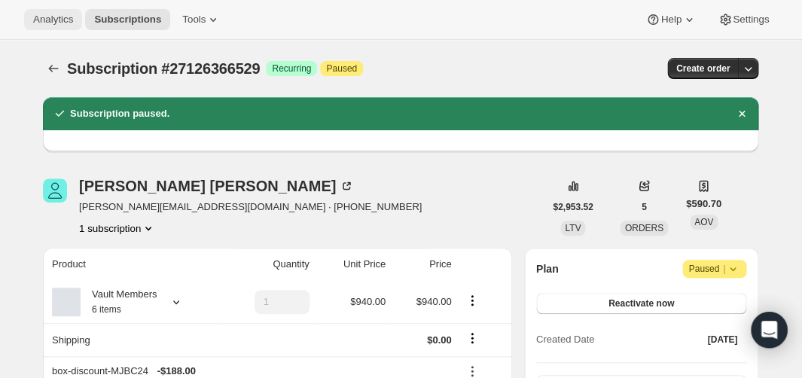
click at [55, 18] on span "Analytics" at bounding box center [53, 20] width 40 height 12
